Goal: Communication & Community: Answer question/provide support

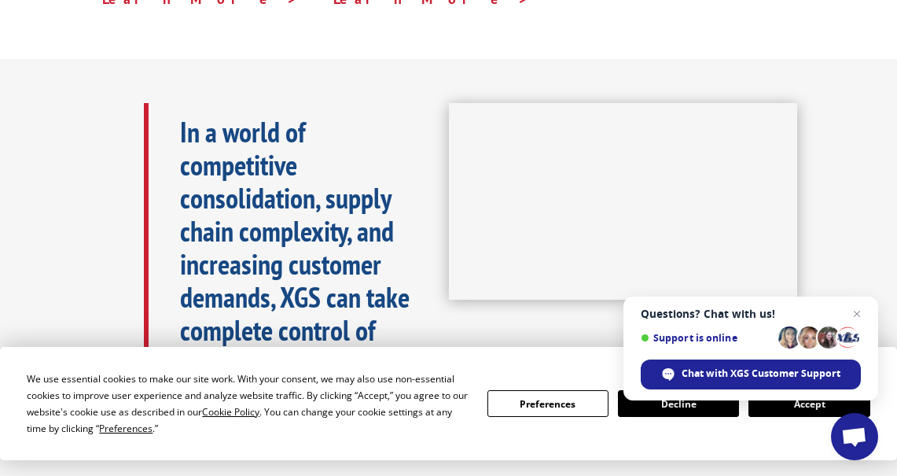
scroll to position [786, 0]
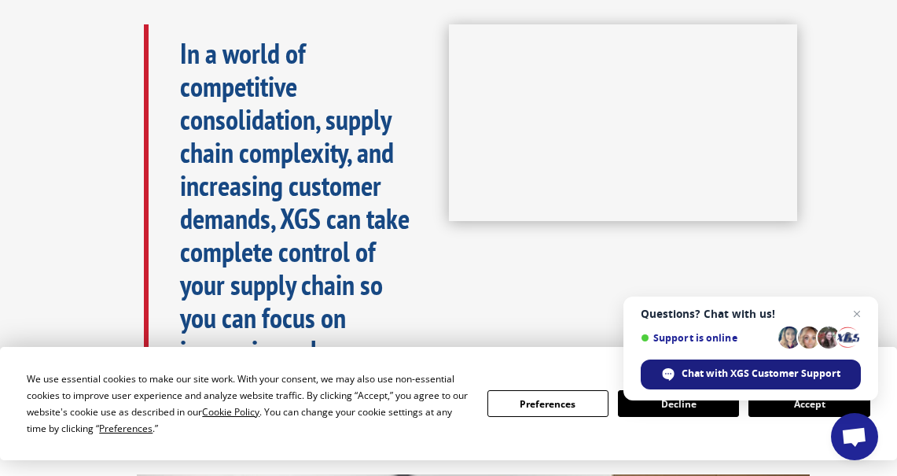
click at [785, 370] on span "Chat with XGS Customer Support" at bounding box center [760, 373] width 159 height 14
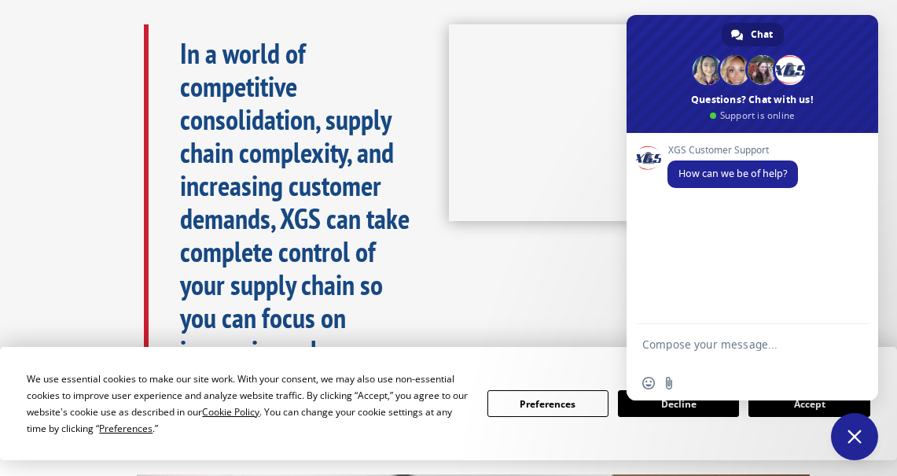
click at [689, 355] on textarea "Compose your message..." at bounding box center [734, 351] width 185 height 28
paste textarea "BOL# 31432762"
type textarea "BOL# 31432762"
click at [850, 349] on span "Send" at bounding box center [851, 346] width 12 height 12
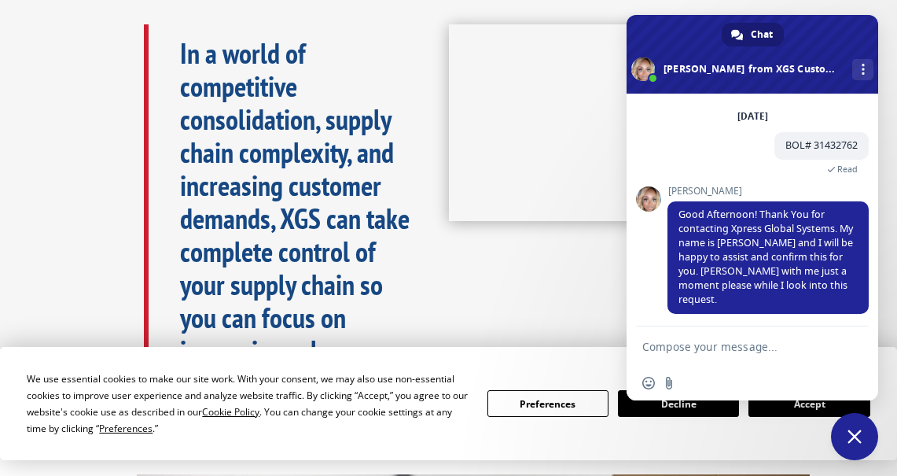
scroll to position [48, 0]
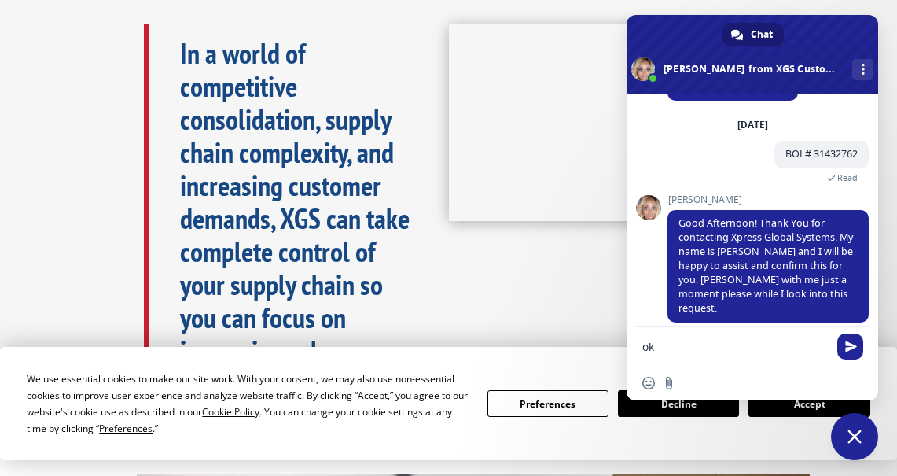
type textarea "oki"
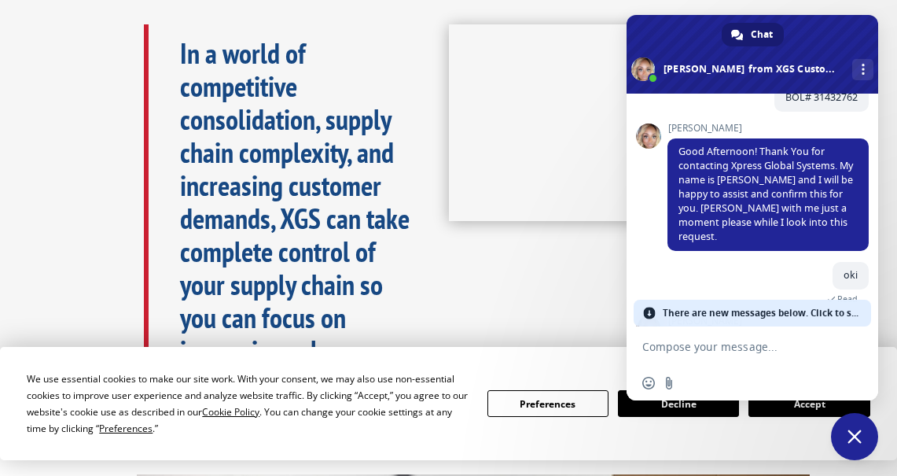
scroll to position [943, 0]
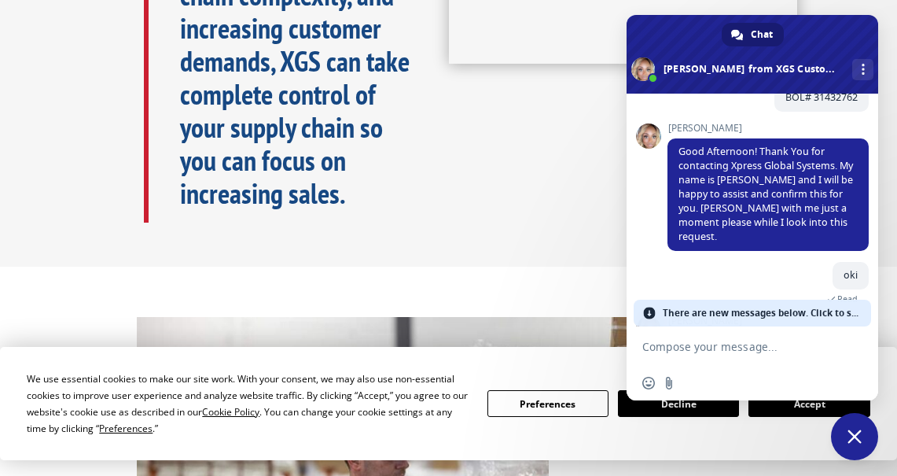
click at [688, 314] on span "There are new messages below. Click to see." at bounding box center [763, 312] width 200 height 27
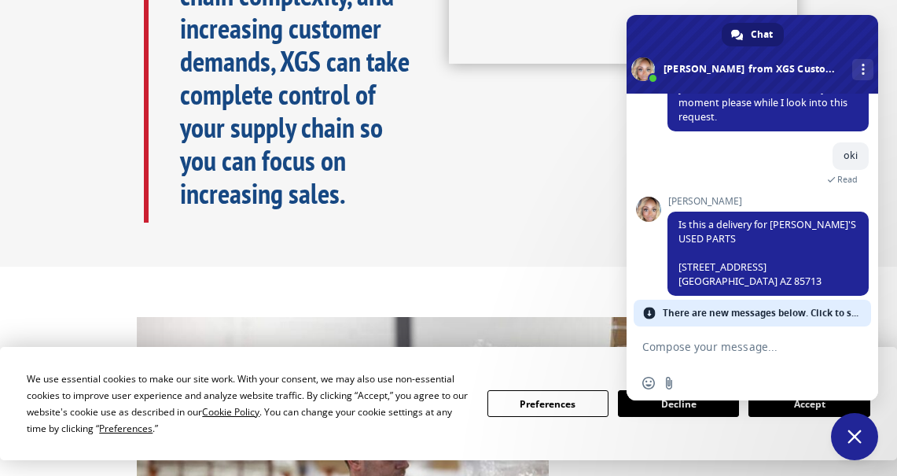
scroll to position [228, 0]
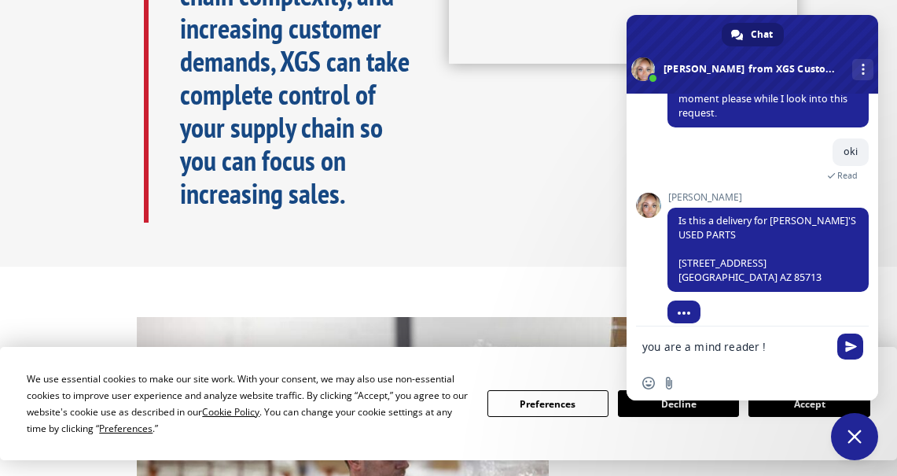
type textarea "you are a mind reader !!"
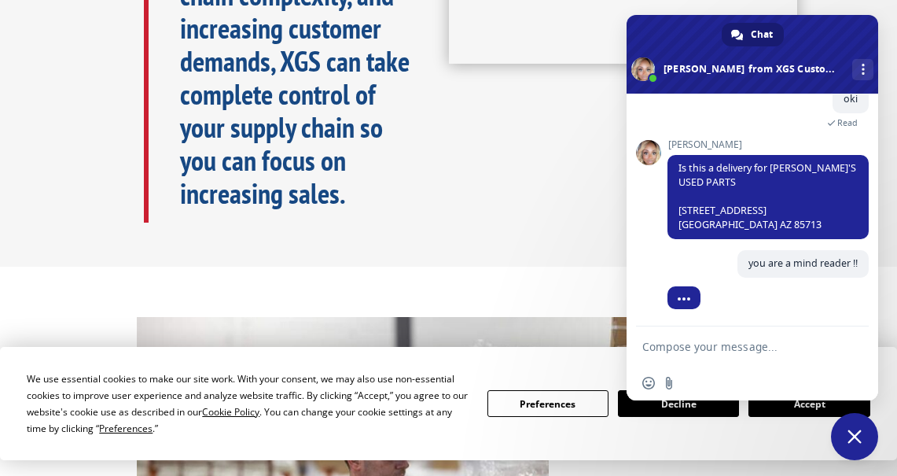
scroll to position [266, 0]
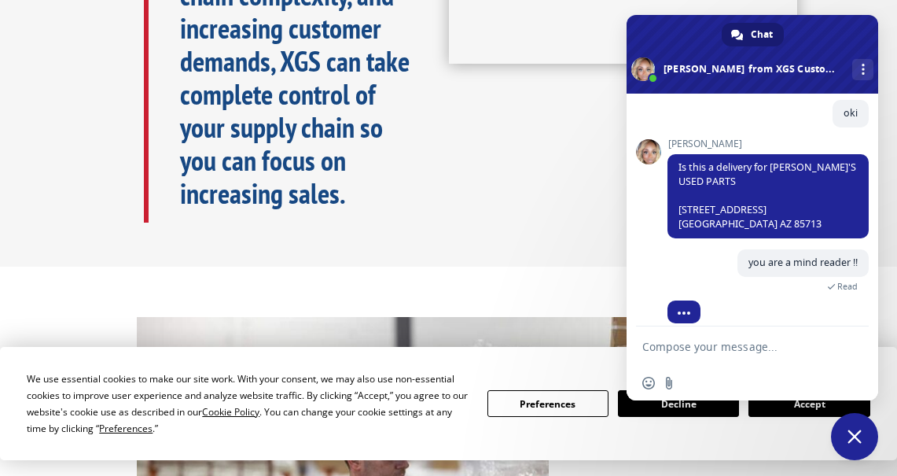
click at [644, 81] on span at bounding box center [752, 54] width 252 height 79
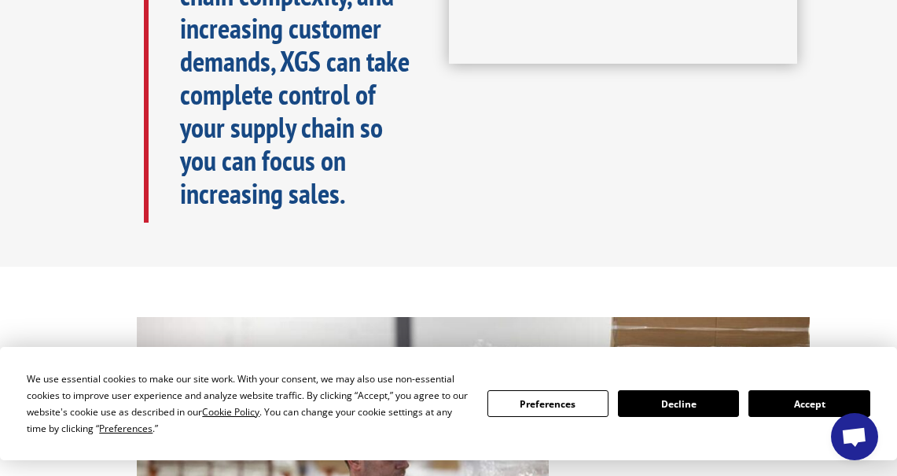
click at [852, 443] on span "Open chat" at bounding box center [854, 438] width 26 height 22
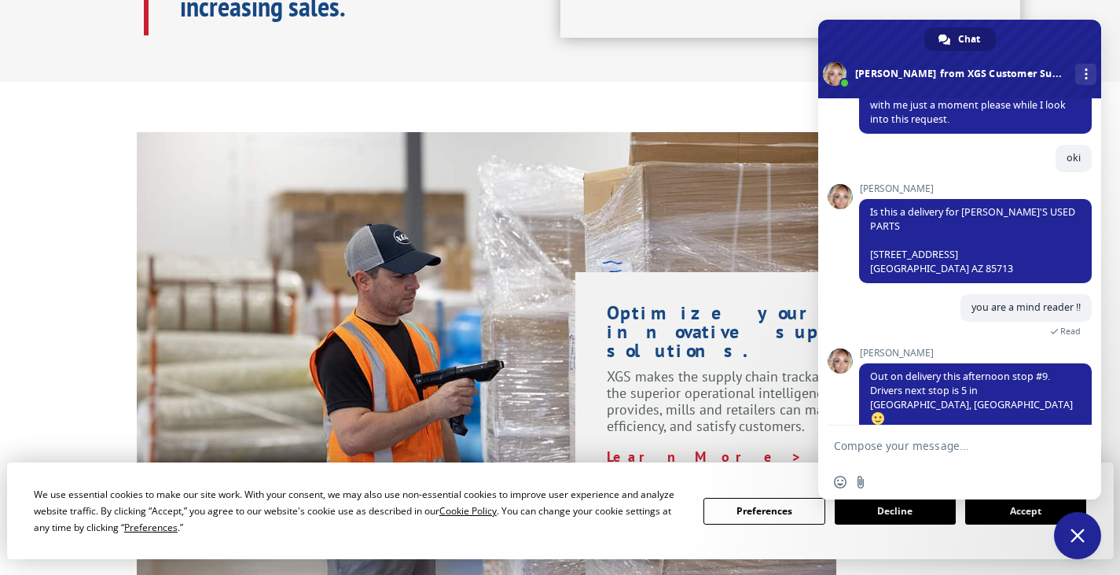
scroll to position [228, 0]
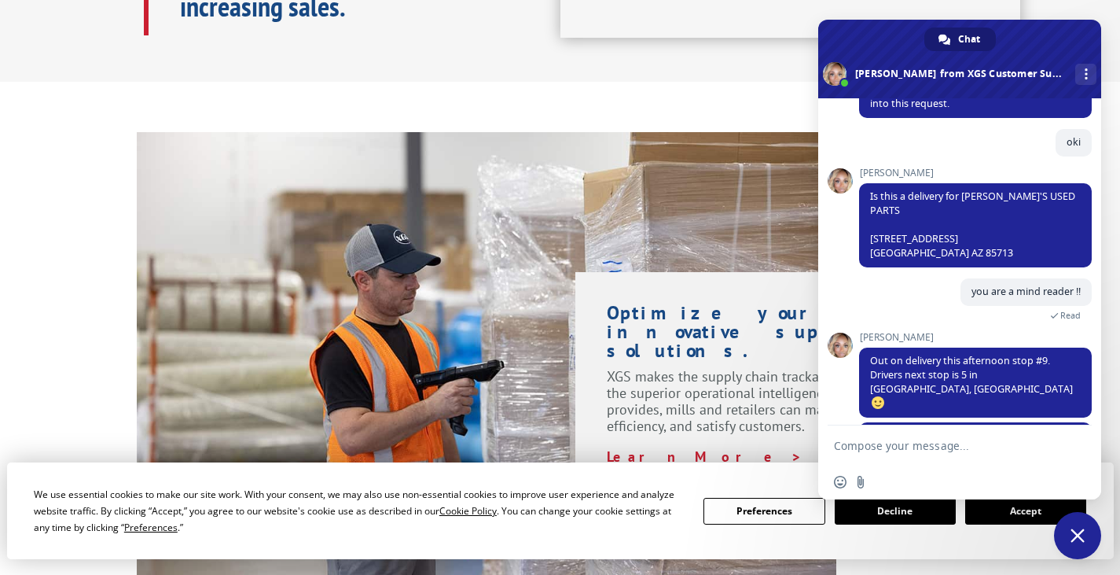
click at [896, 446] on textarea "Compose your message..." at bounding box center [942, 446] width 217 height 14
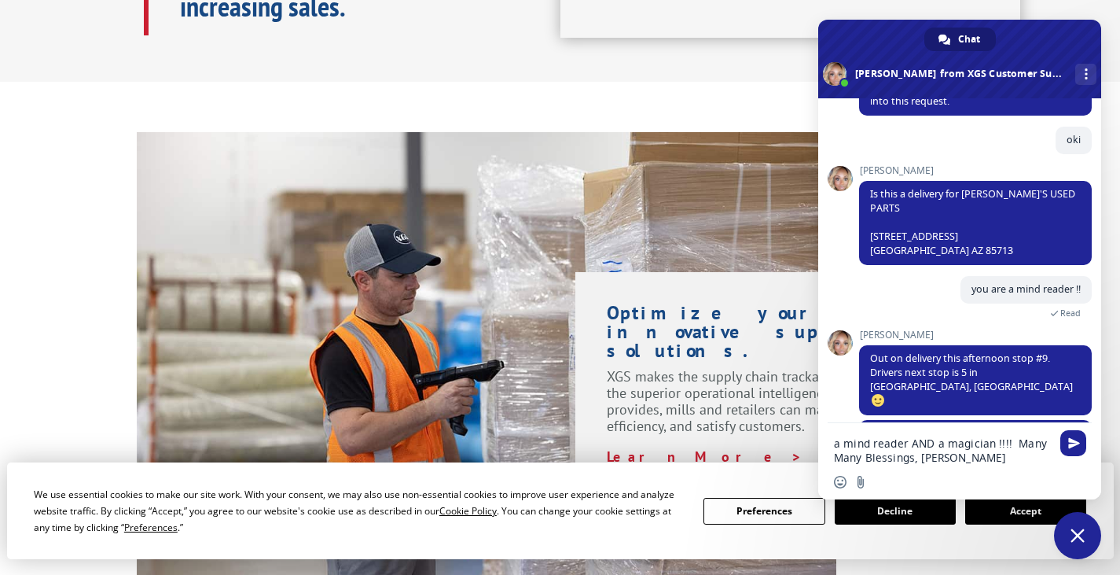
type textarea "a mind reader AND a magician !!!! Many Many Blessings, [PERSON_NAME] !"
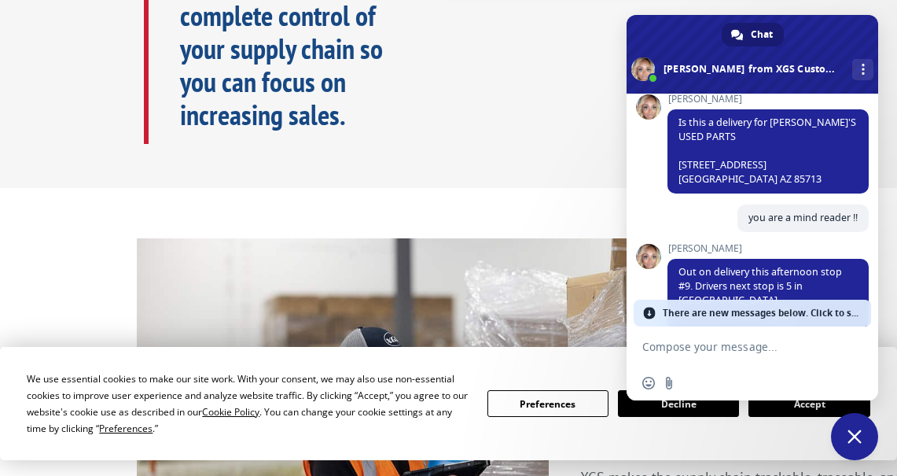
scroll to position [325, 0]
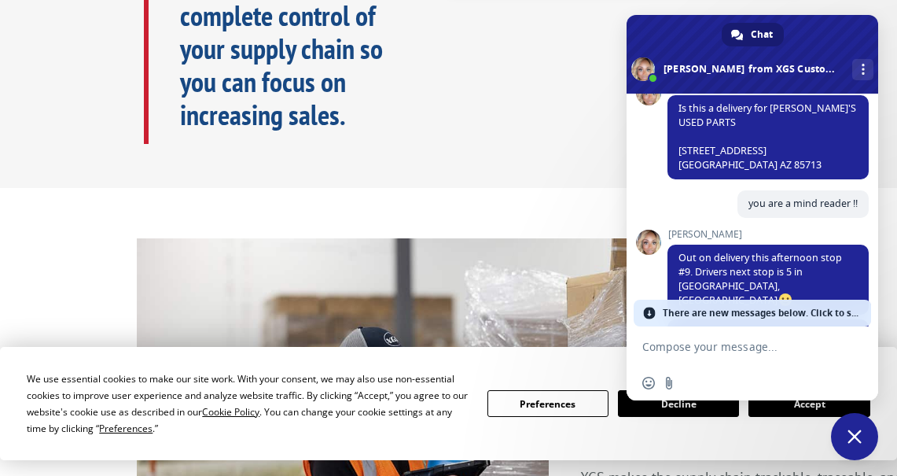
click at [737, 316] on span "There are new messages below. Click to see." at bounding box center [763, 312] width 200 height 27
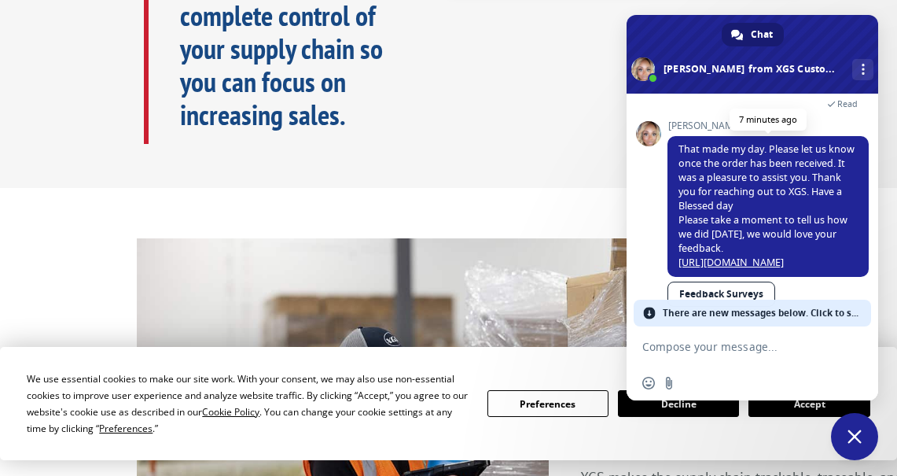
scroll to position [580, 0]
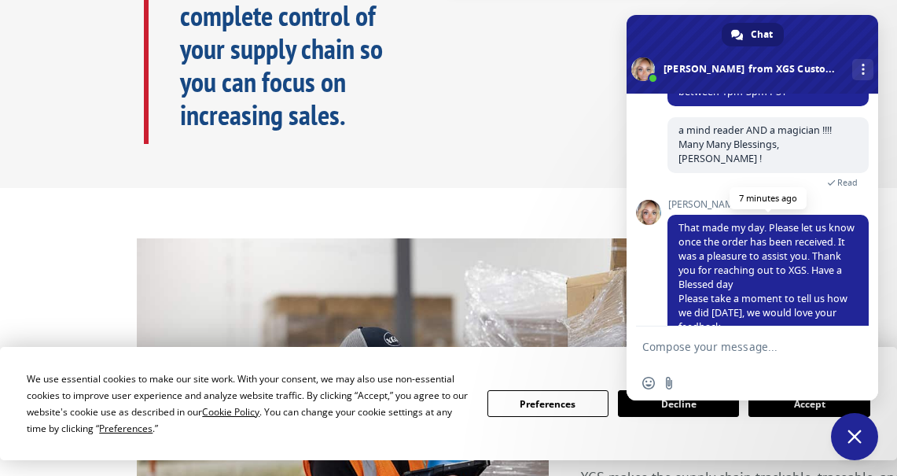
click at [776, 334] on link "[URL][DOMAIN_NAME]" at bounding box center [730, 340] width 105 height 13
